Goal: Answer question/provide support

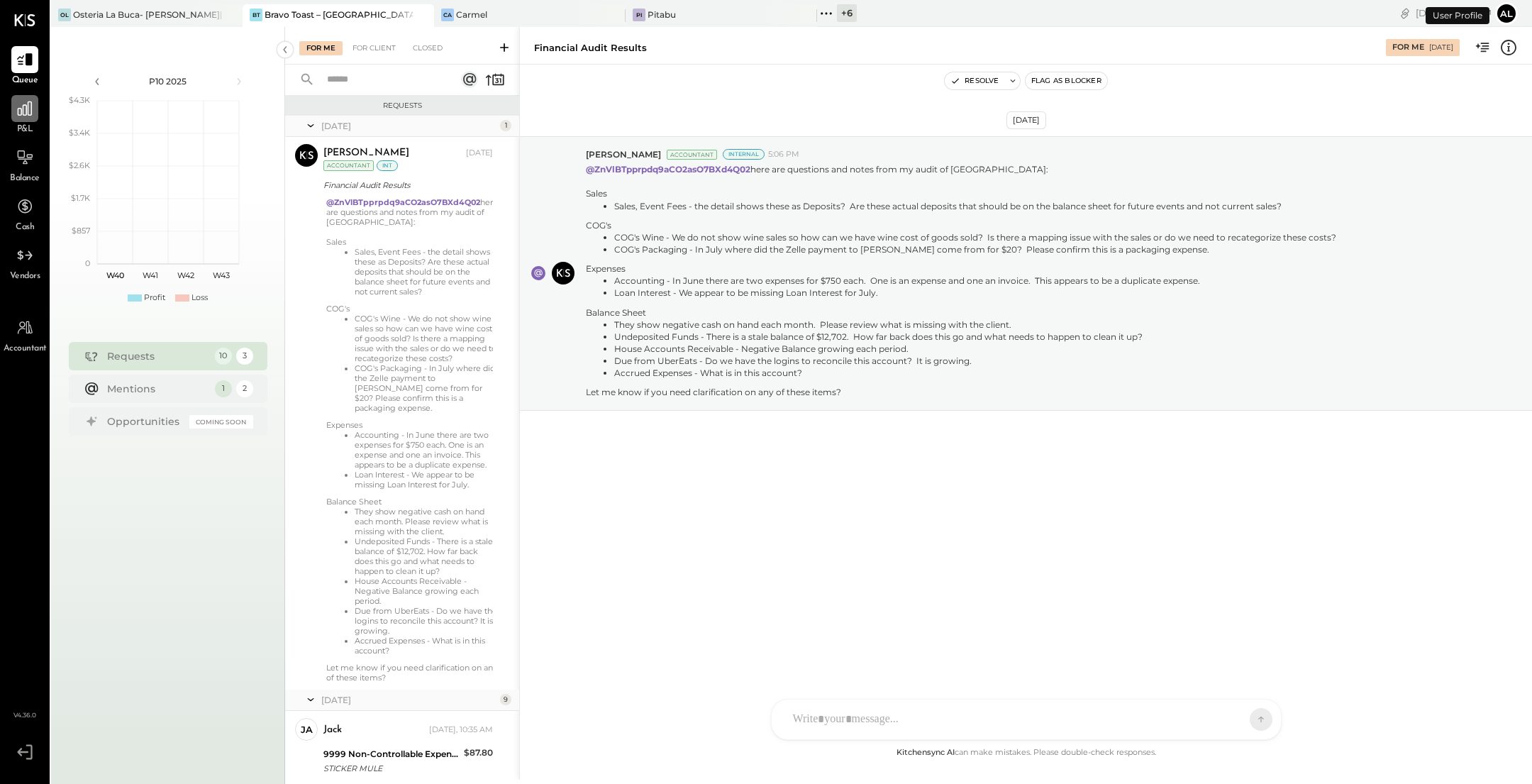
click at [20, 106] on icon at bounding box center [24, 108] width 18 height 18
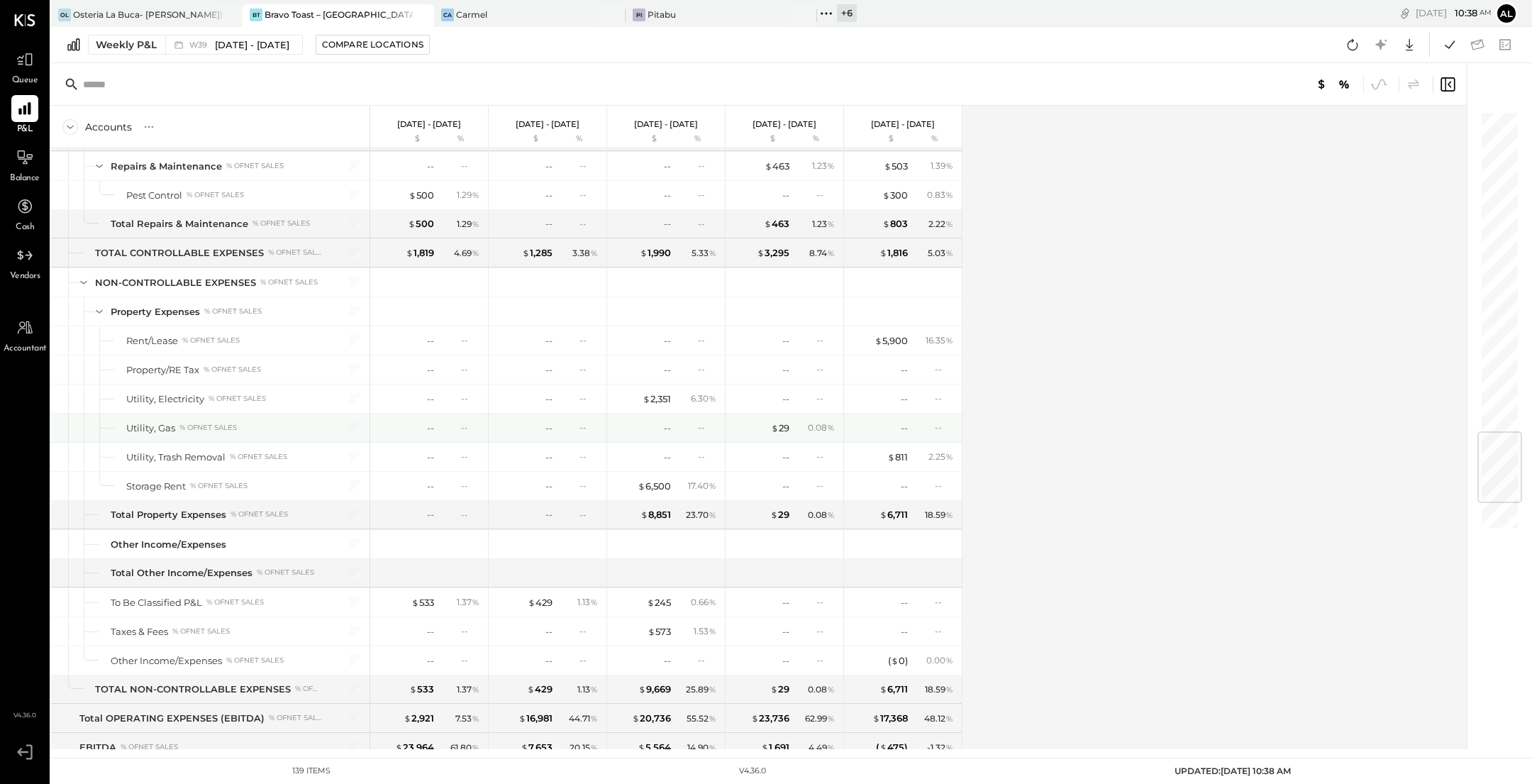
scroll to position [2681, 0]
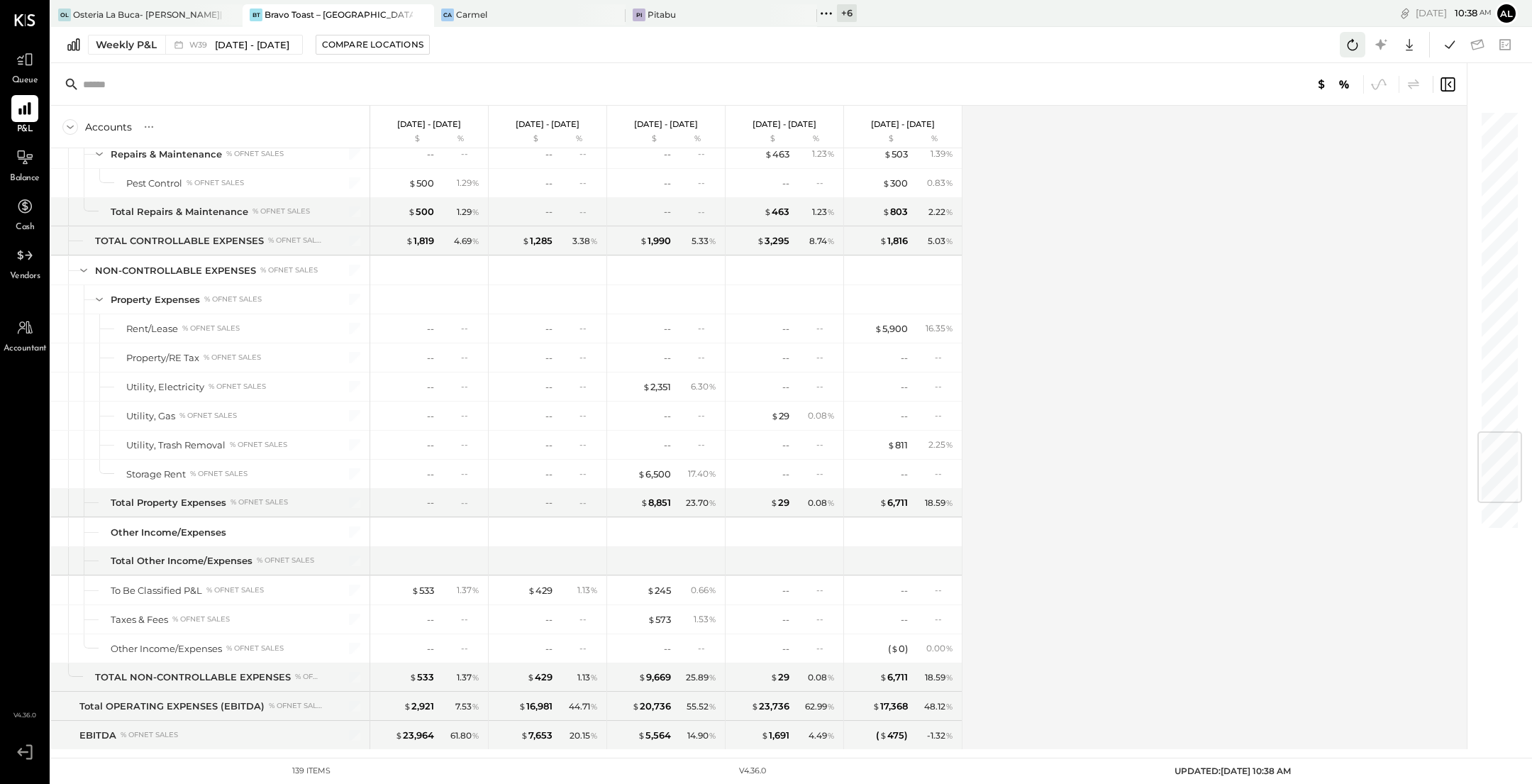
click at [1359, 40] on icon at bounding box center [1353, 44] width 18 height 18
click at [237, 44] on span "[DATE] - [DATE]" at bounding box center [252, 45] width 74 height 14
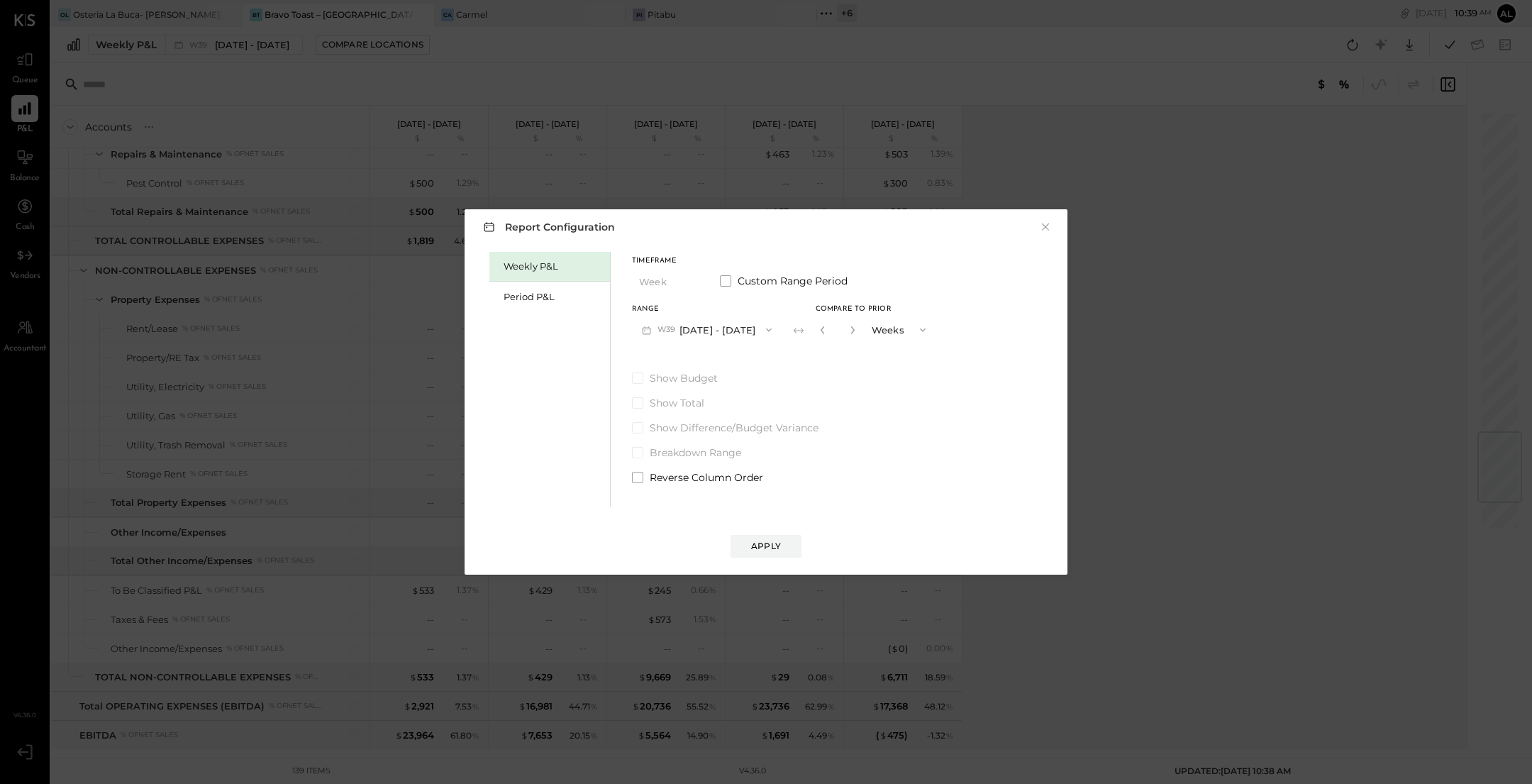
click at [772, 326] on icon "button" at bounding box center [769, 330] width 12 height 12
click at [726, 328] on span "[DATE] - [DATE]" at bounding box center [701, 332] width 68 height 13
click at [776, 558] on div "Report Configuration × Weekly P&L Period P&L Timeframe Week Custom Range Period…" at bounding box center [766, 392] width 603 height 365
click at [768, 551] on div "Apply" at bounding box center [766, 546] width 30 height 13
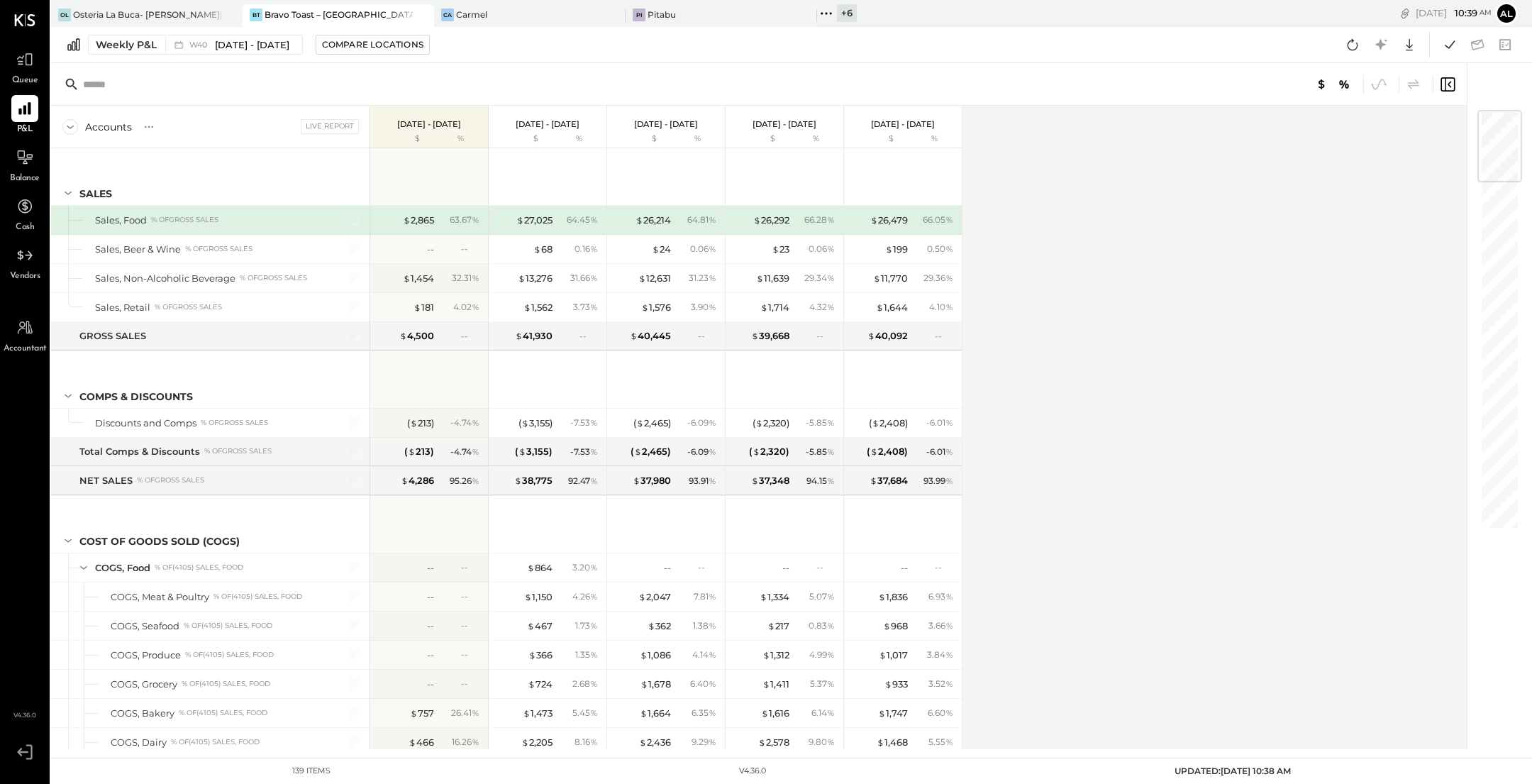
scroll to position [2899, 0]
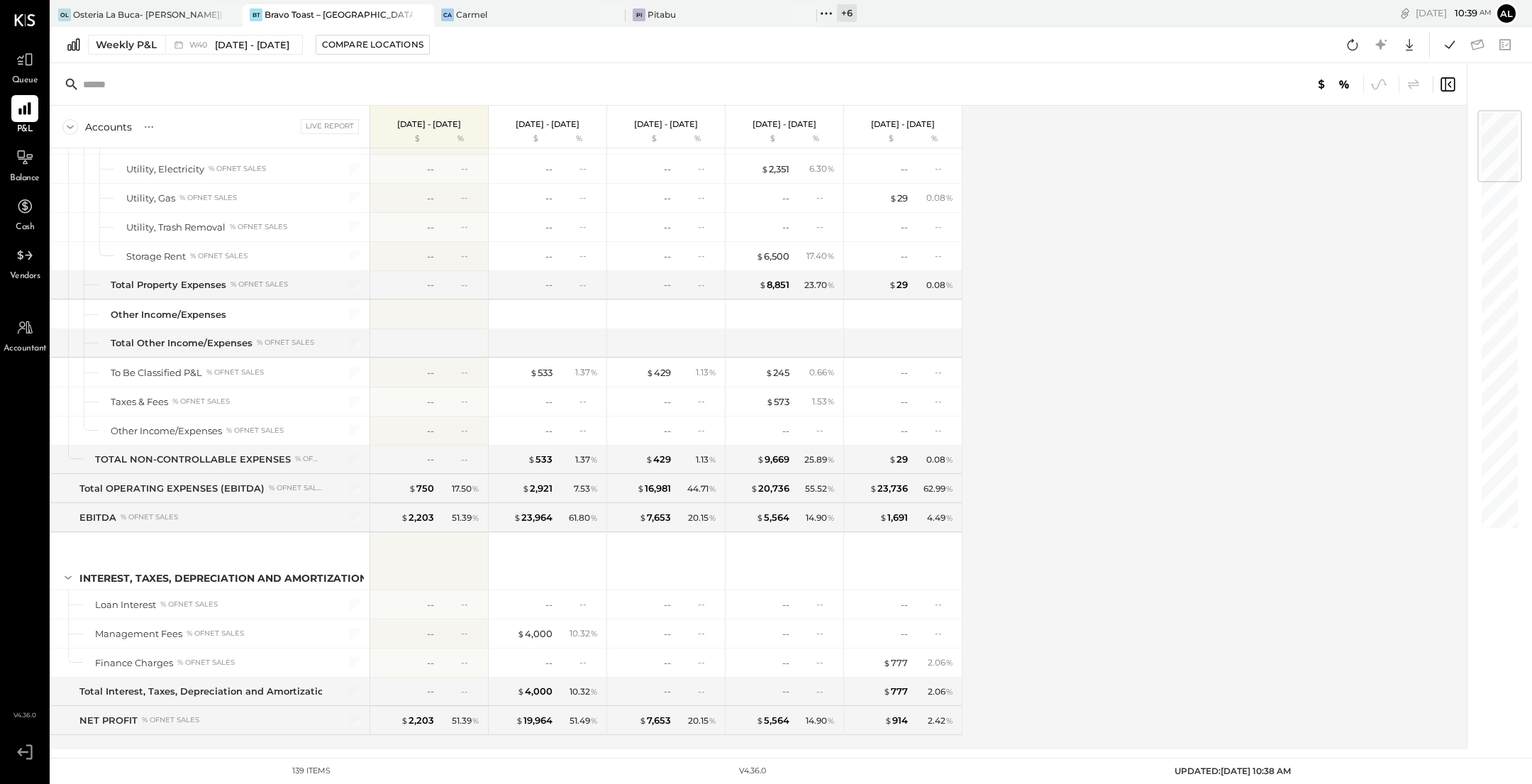
click at [827, 13] on icon at bounding box center [826, 14] width 2 height 2
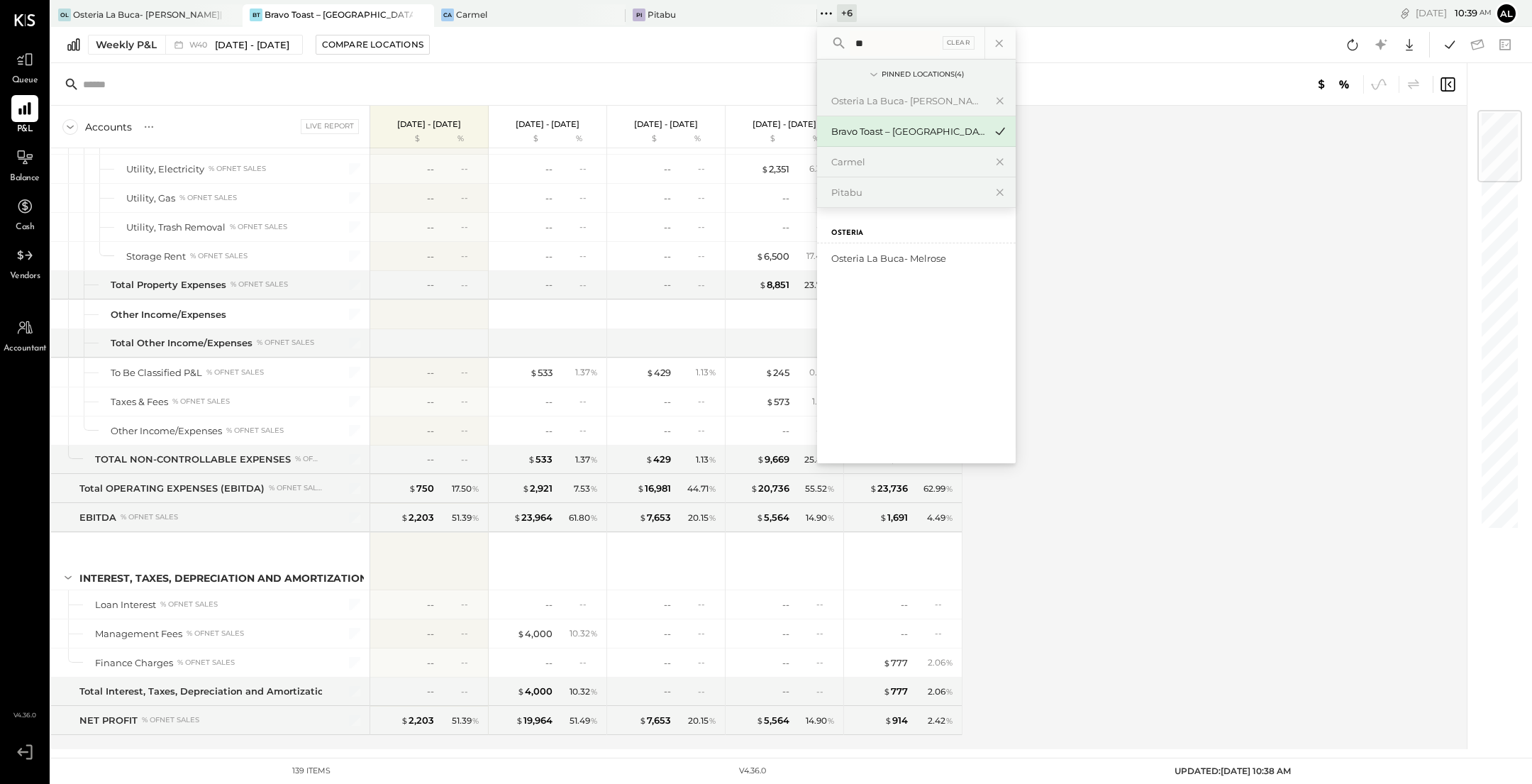
scroll to position [0, 0]
type input "****"
click at [893, 260] on div "Osteria La Buca- Melrose" at bounding box center [908, 258] width 153 height 14
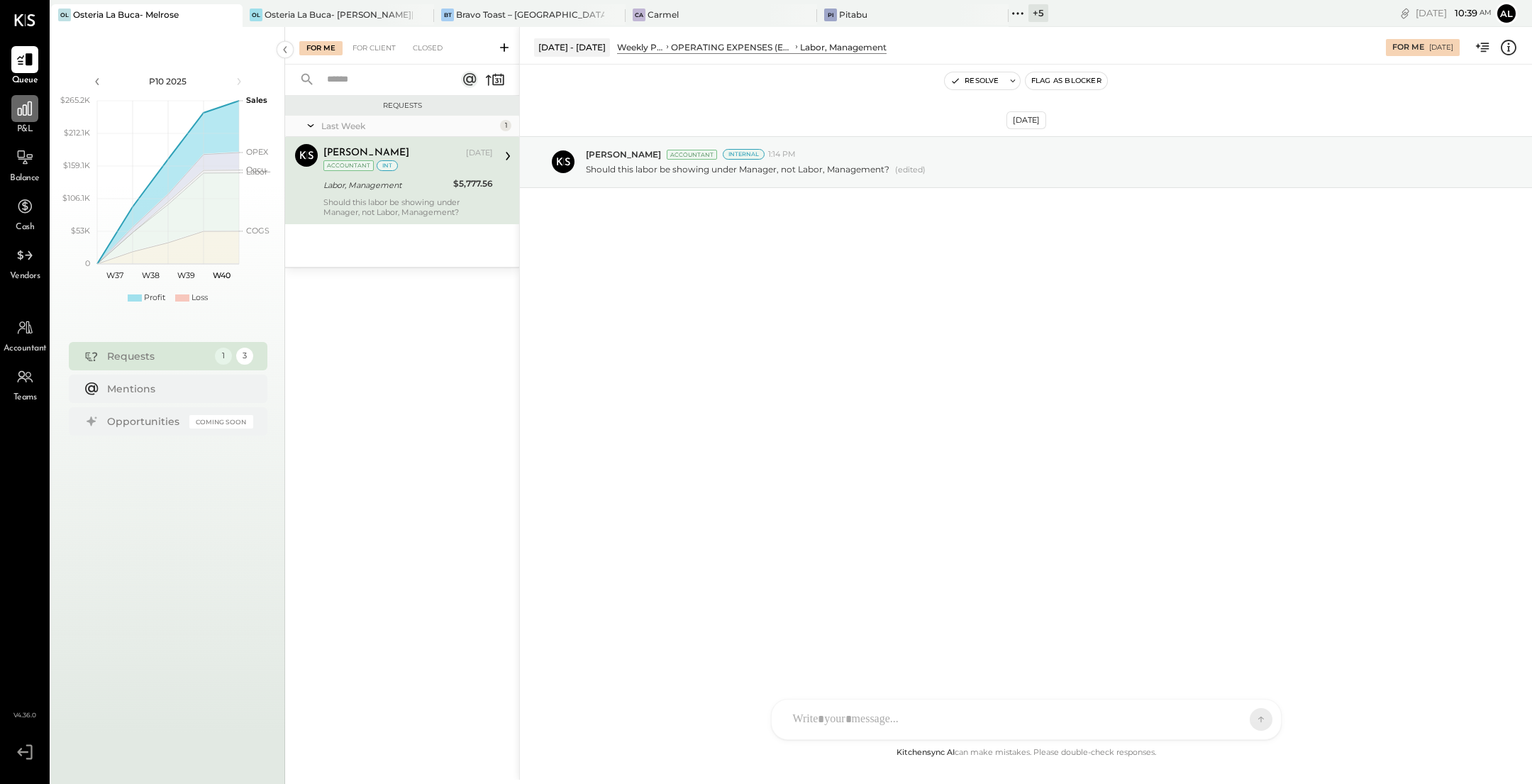
click at [21, 109] on icon at bounding box center [24, 108] width 14 height 14
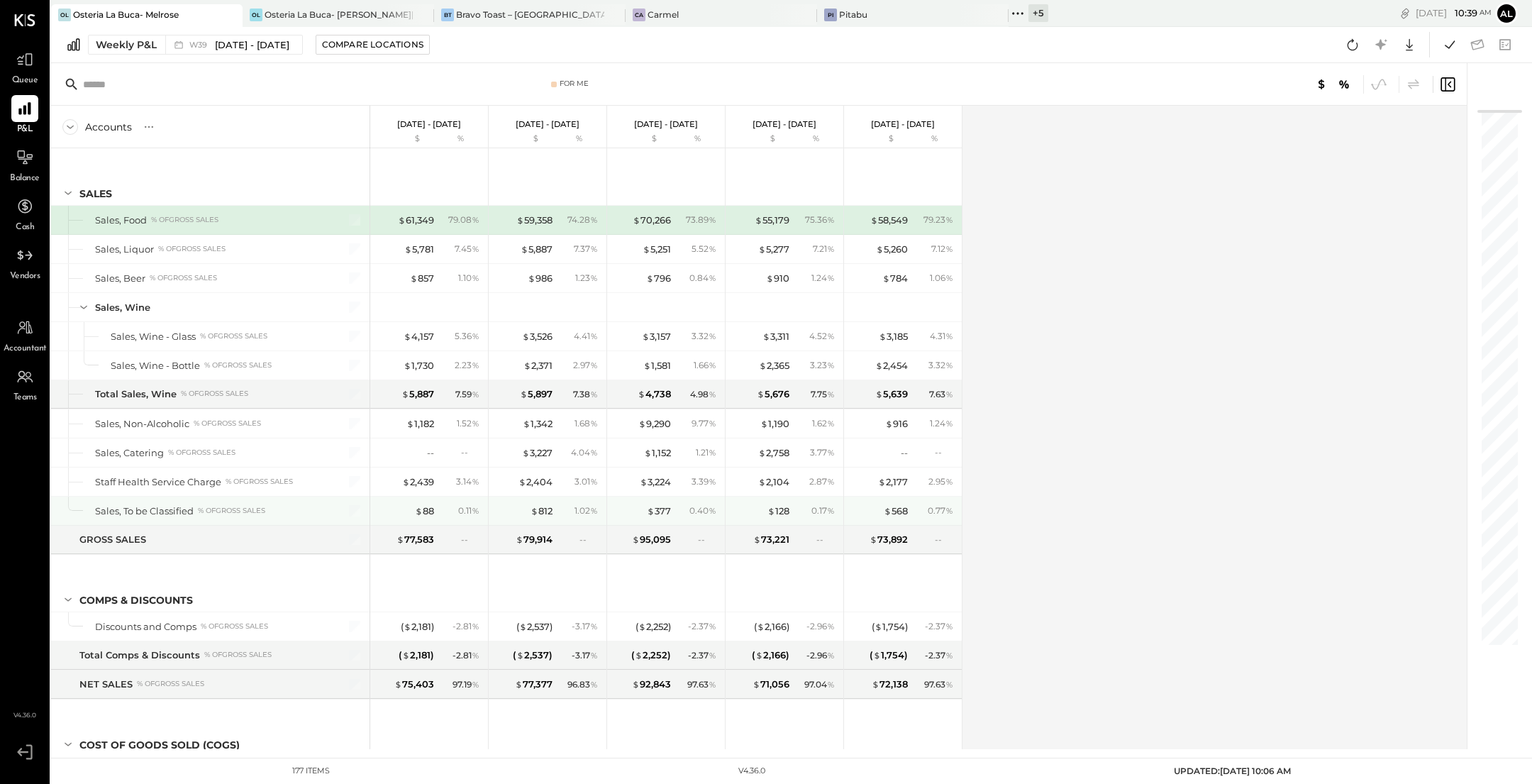
scroll to position [1589, 0]
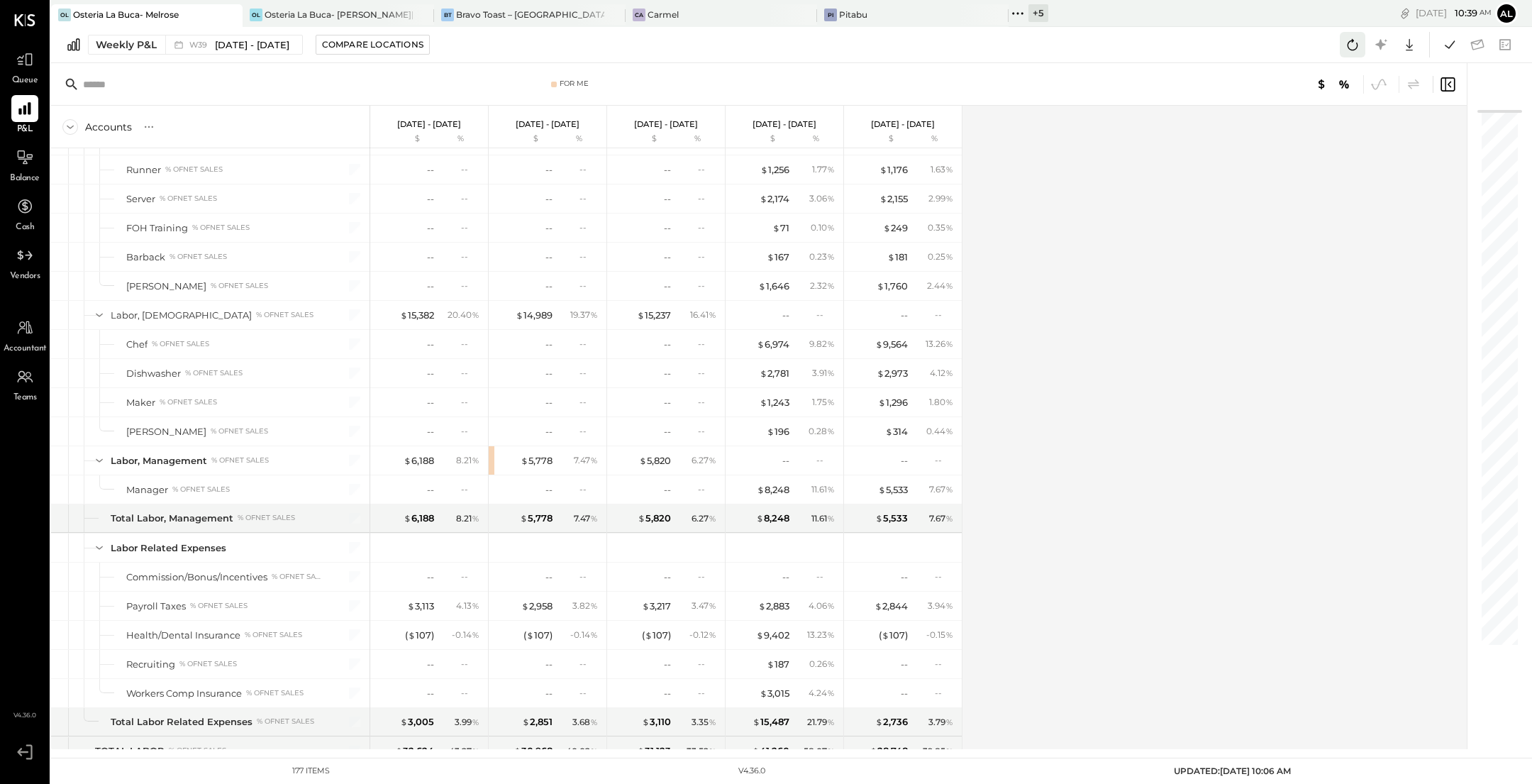
click at [1350, 52] on icon at bounding box center [1353, 44] width 18 height 18
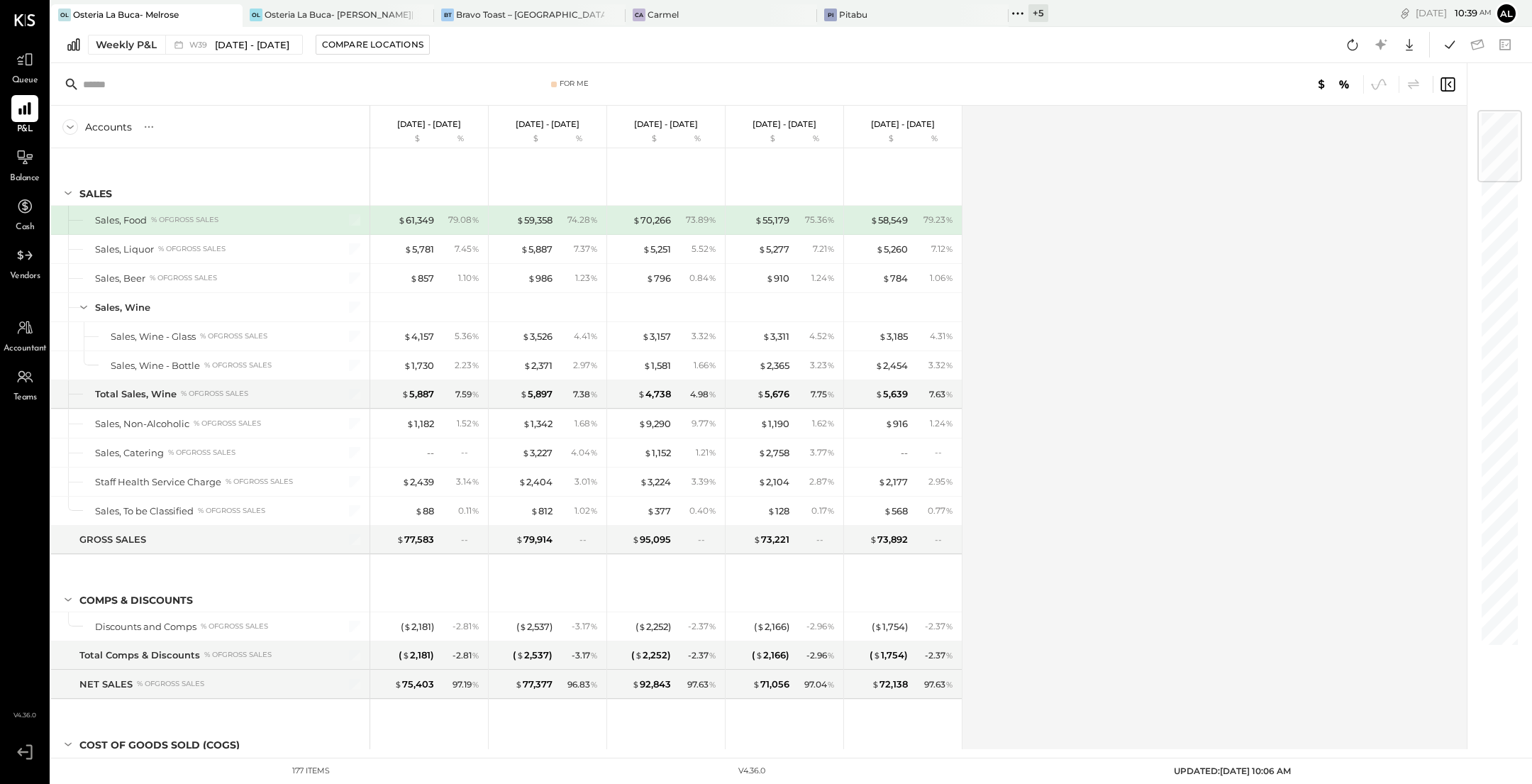
scroll to position [1589, 0]
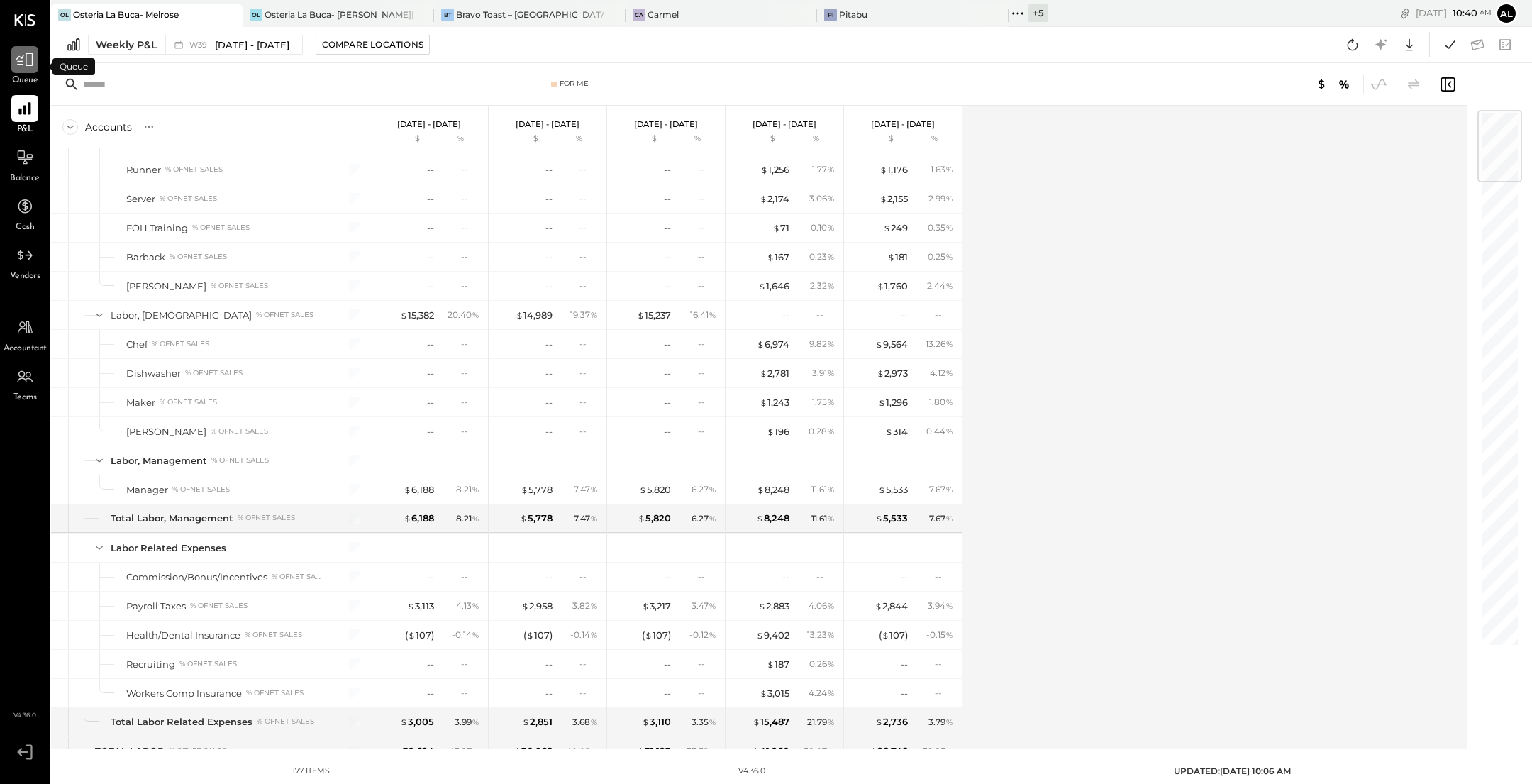
click at [21, 62] on icon at bounding box center [25, 60] width 17 height 14
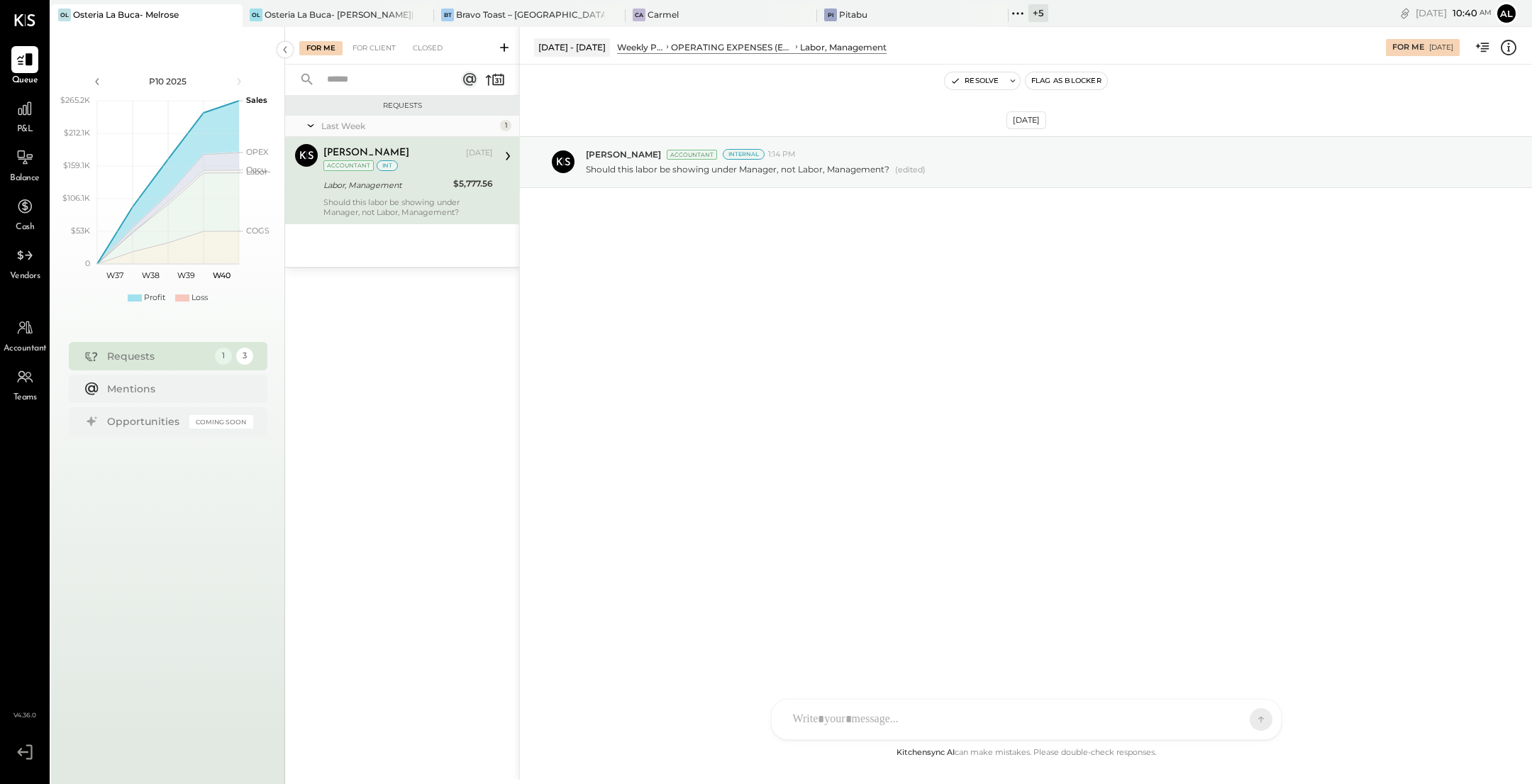
click at [843, 723] on div "S stephen A auslendermackinzie ID Iris Del Rocio Albarrán Millán J johnnymoezzi…" at bounding box center [1026, 718] width 510 height 41
type input "****"
click at [900, 655] on span "[PERSON_NAME]" at bounding box center [908, 654] width 111 height 14
click at [1230, 721] on icon at bounding box center [1228, 719] width 12 height 12
click at [1237, 690] on div "INTERNAL" at bounding box center [1236, 684] width 84 height 23
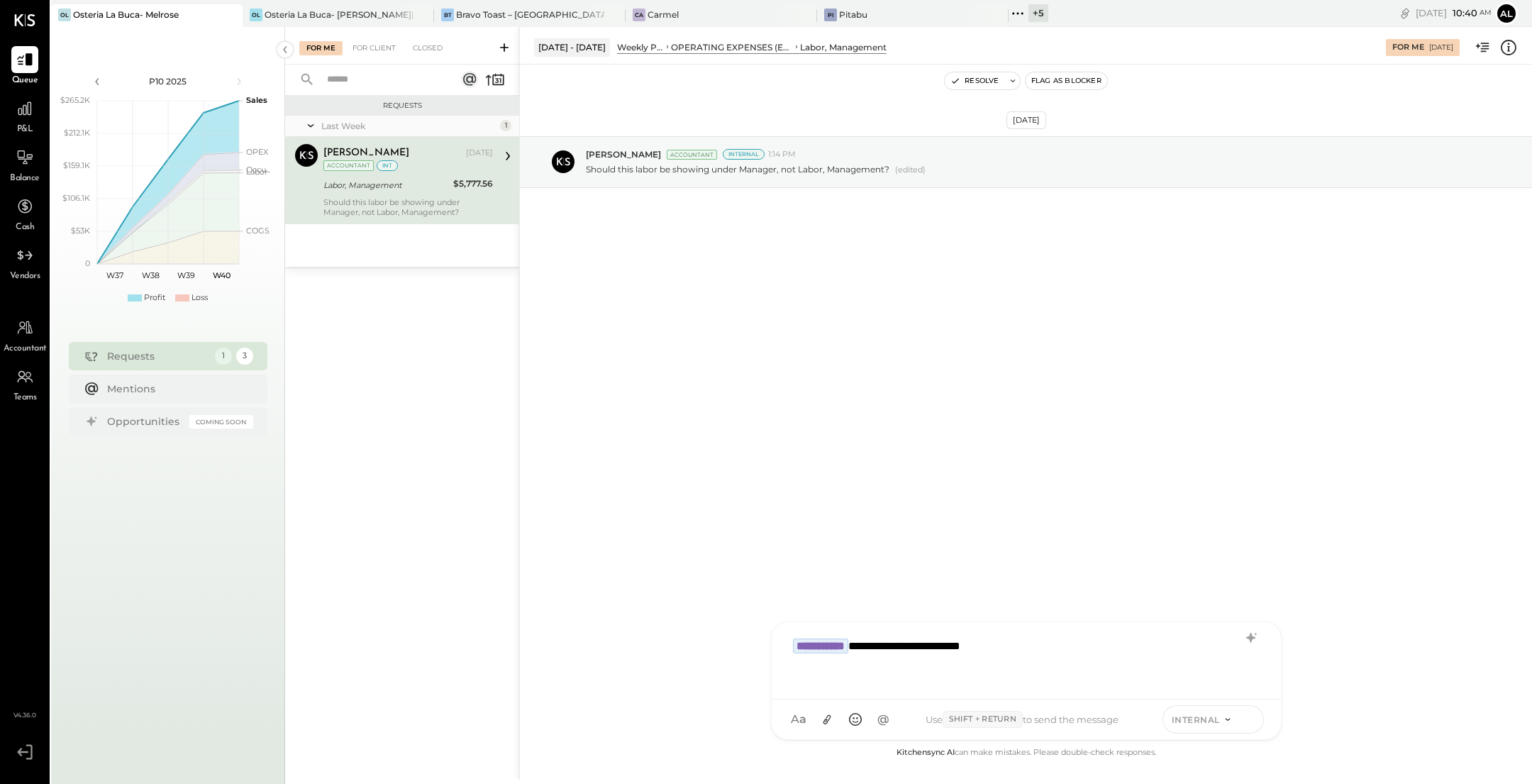
click at [1254, 727] on button at bounding box center [1249, 718] width 21 height 21
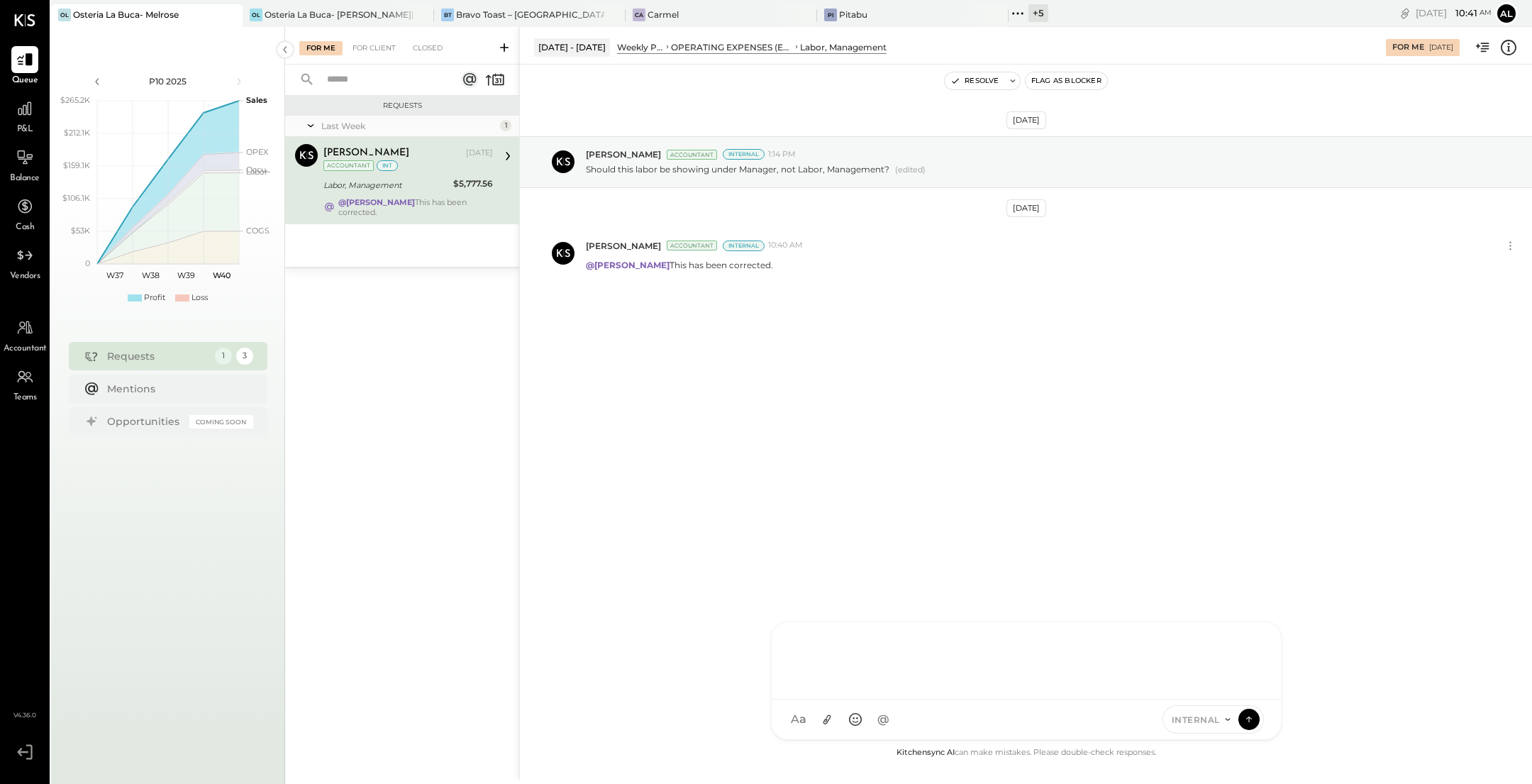
click at [896, 406] on div "Sep 25th, 2025 Chris Dash Accountant Internal 1:14 PM Should this labor be show…" at bounding box center [1026, 404] width 1012 height 680
click at [965, 79] on button "Resolve" at bounding box center [975, 81] width 60 height 17
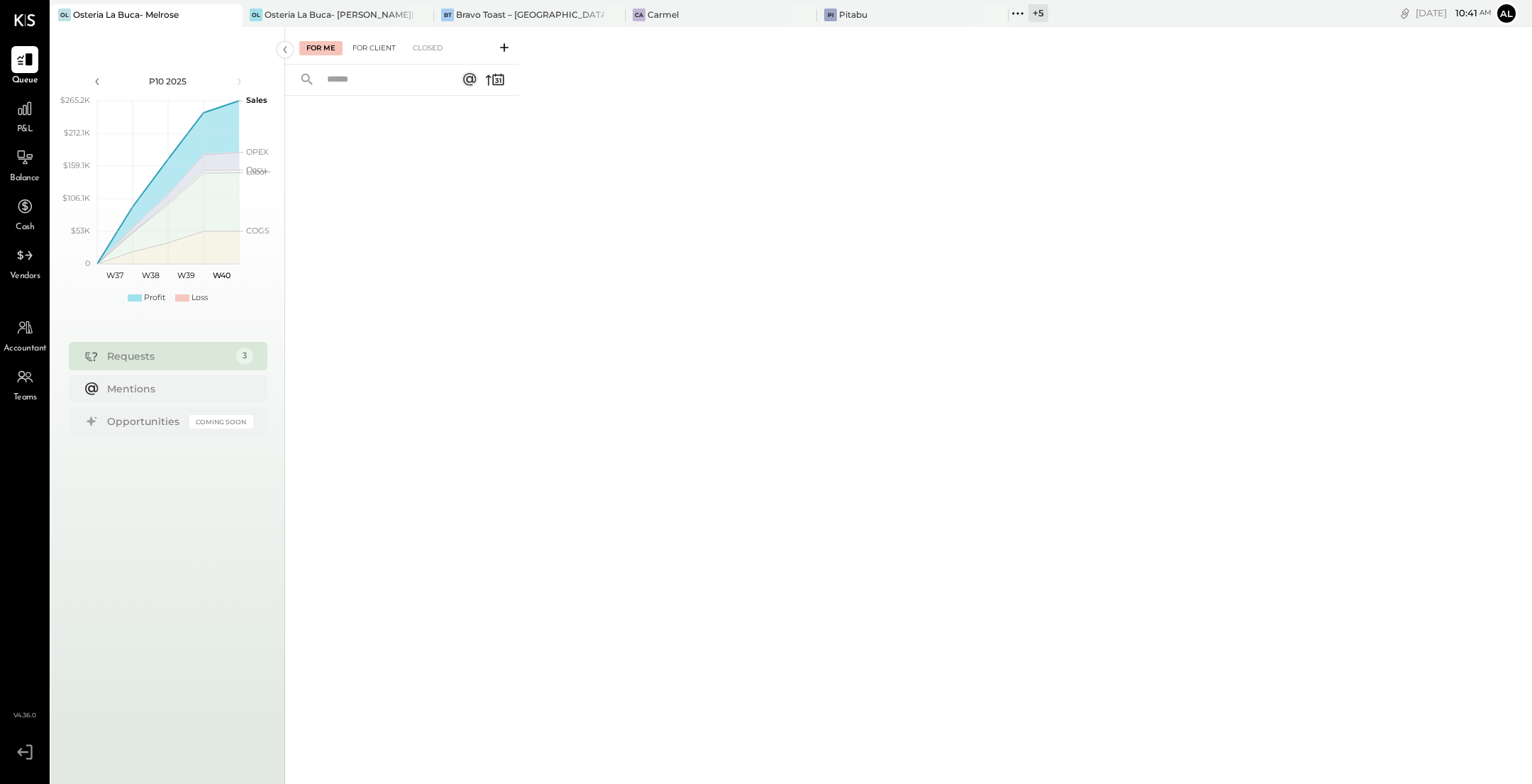
click at [366, 49] on div "For Client" at bounding box center [374, 48] width 58 height 14
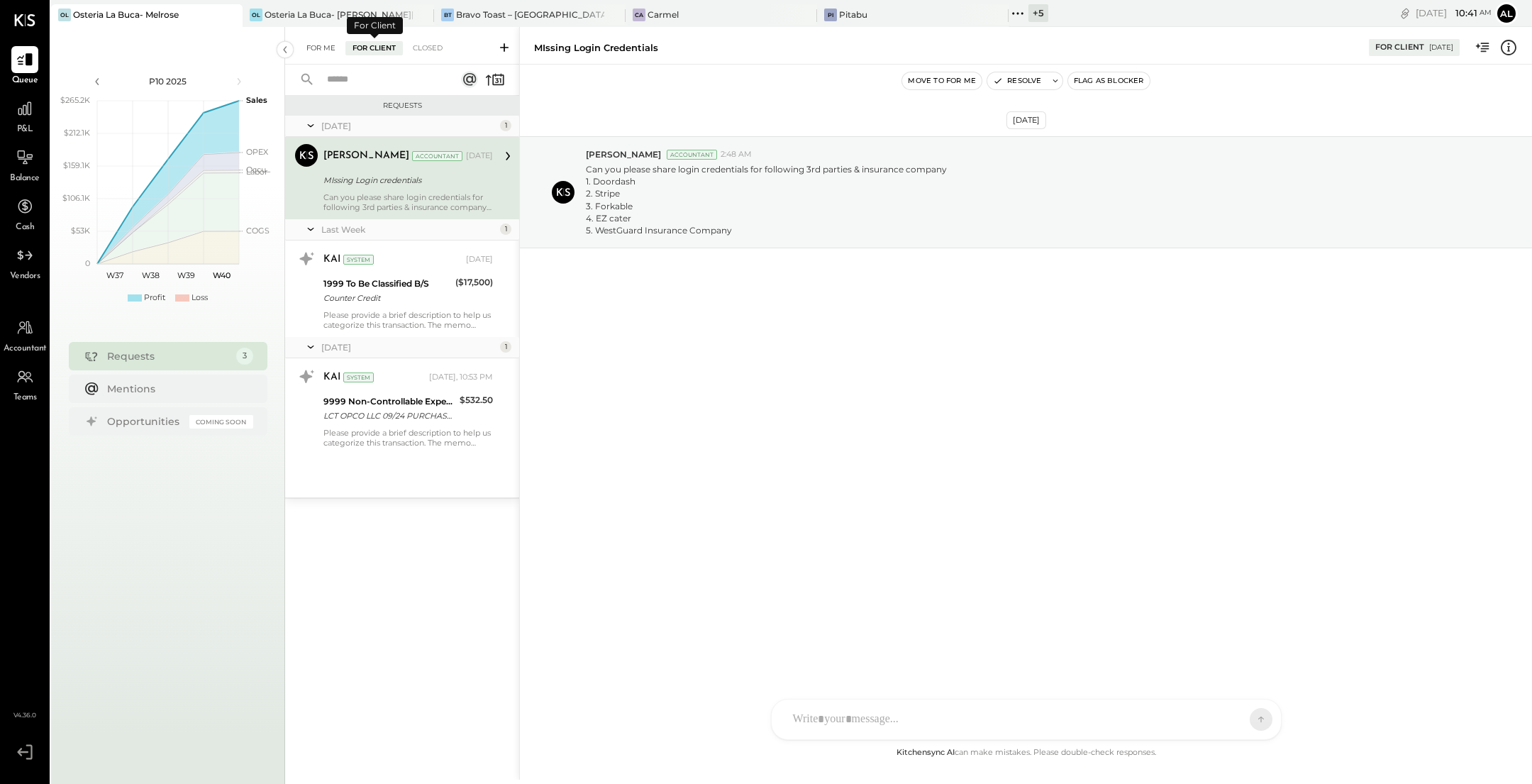
click at [328, 44] on div "For Me" at bounding box center [320, 48] width 43 height 14
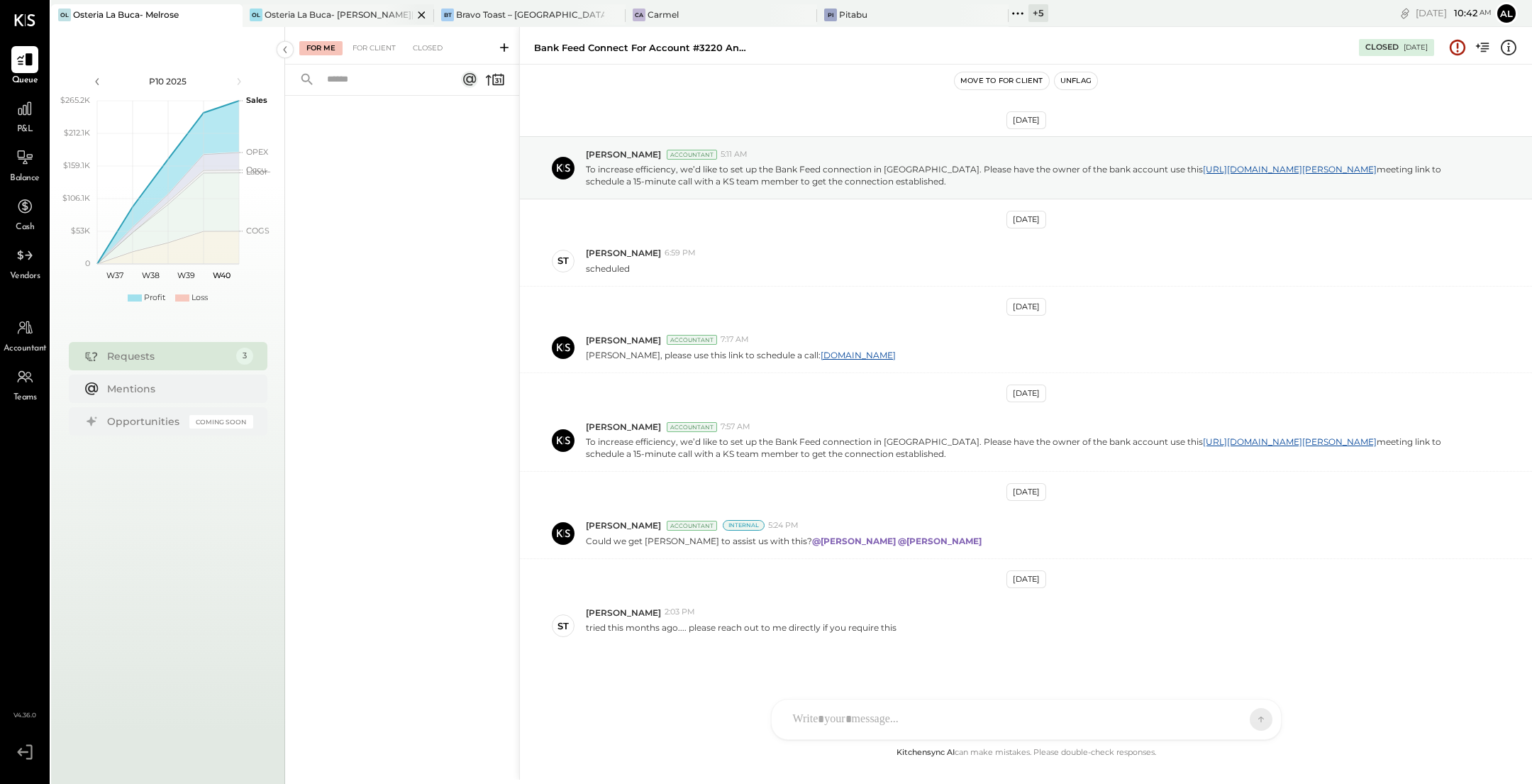
click at [342, 15] on div "Osteria La Buca- [PERSON_NAME][GEOGRAPHIC_DATA]" at bounding box center [339, 14] width 149 height 13
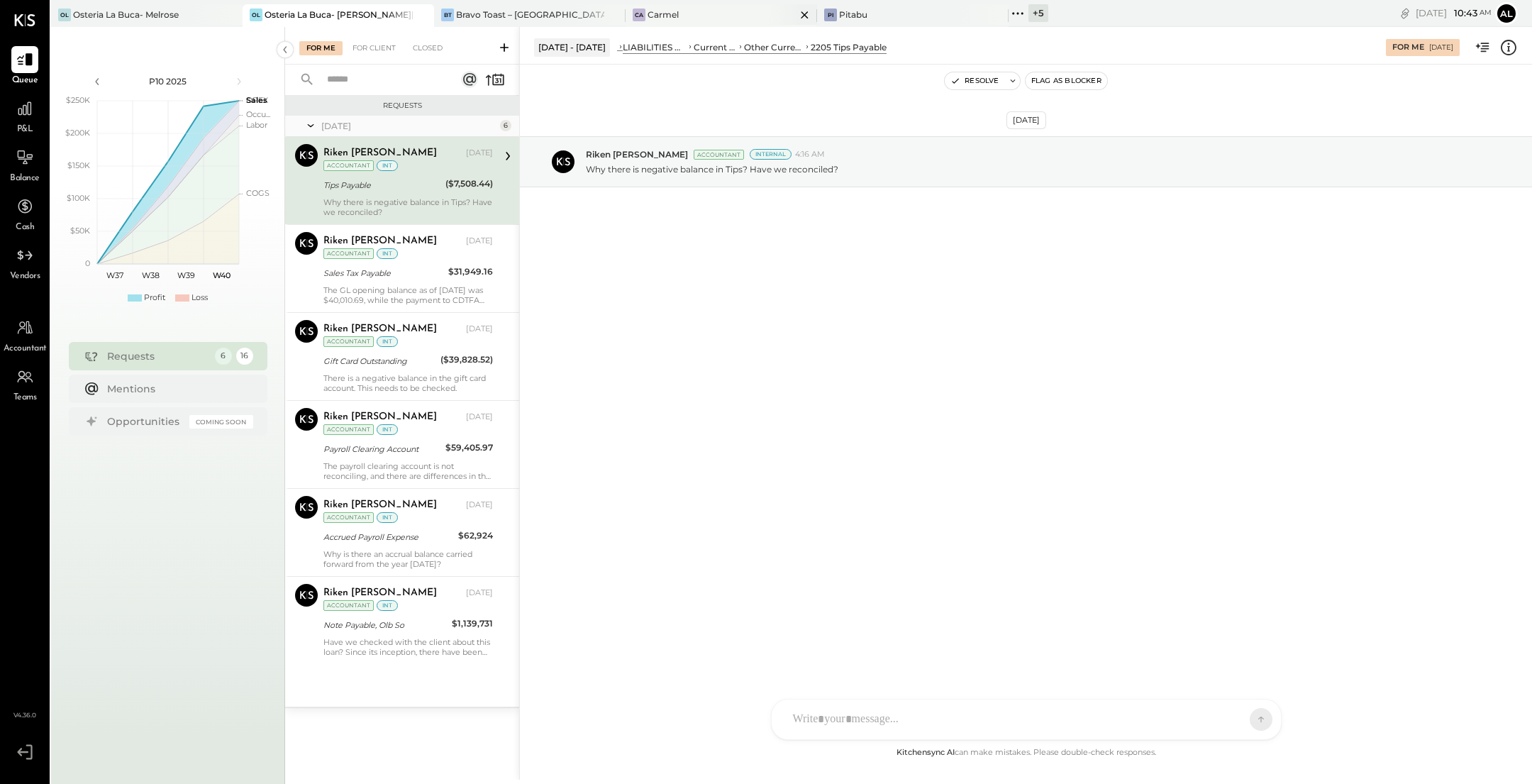
click at [739, 15] on div "Ca Carmel" at bounding box center [711, 14] width 170 height 13
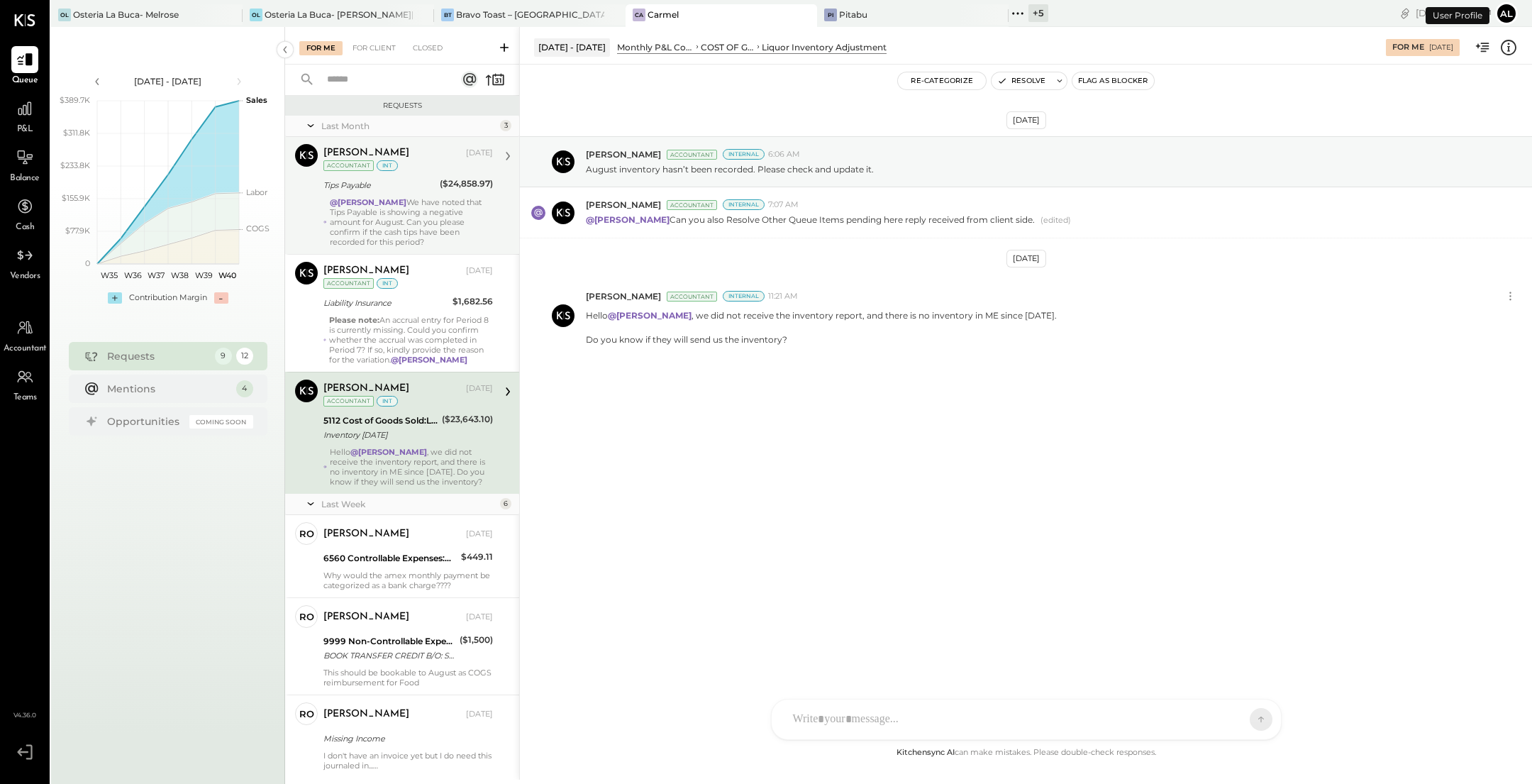
click at [421, 204] on div "@Alejandro Bueno We have noted that Tips Payable is showing a negative amount f…" at bounding box center [411, 221] width 163 height 49
